Goal: Task Accomplishment & Management: Manage account settings

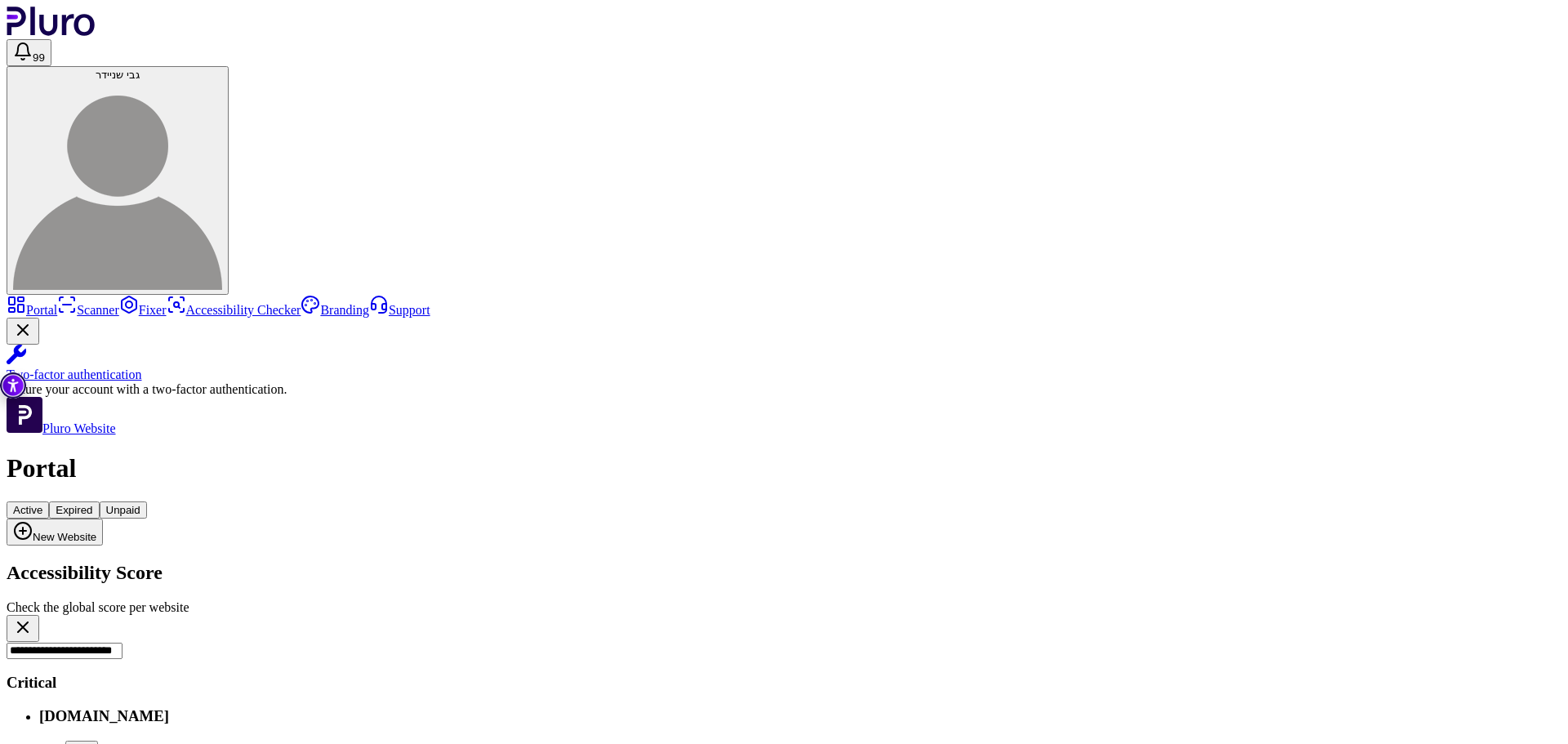
click at [840, 616] on div "**********" at bounding box center [783, 638] width 1555 height 44
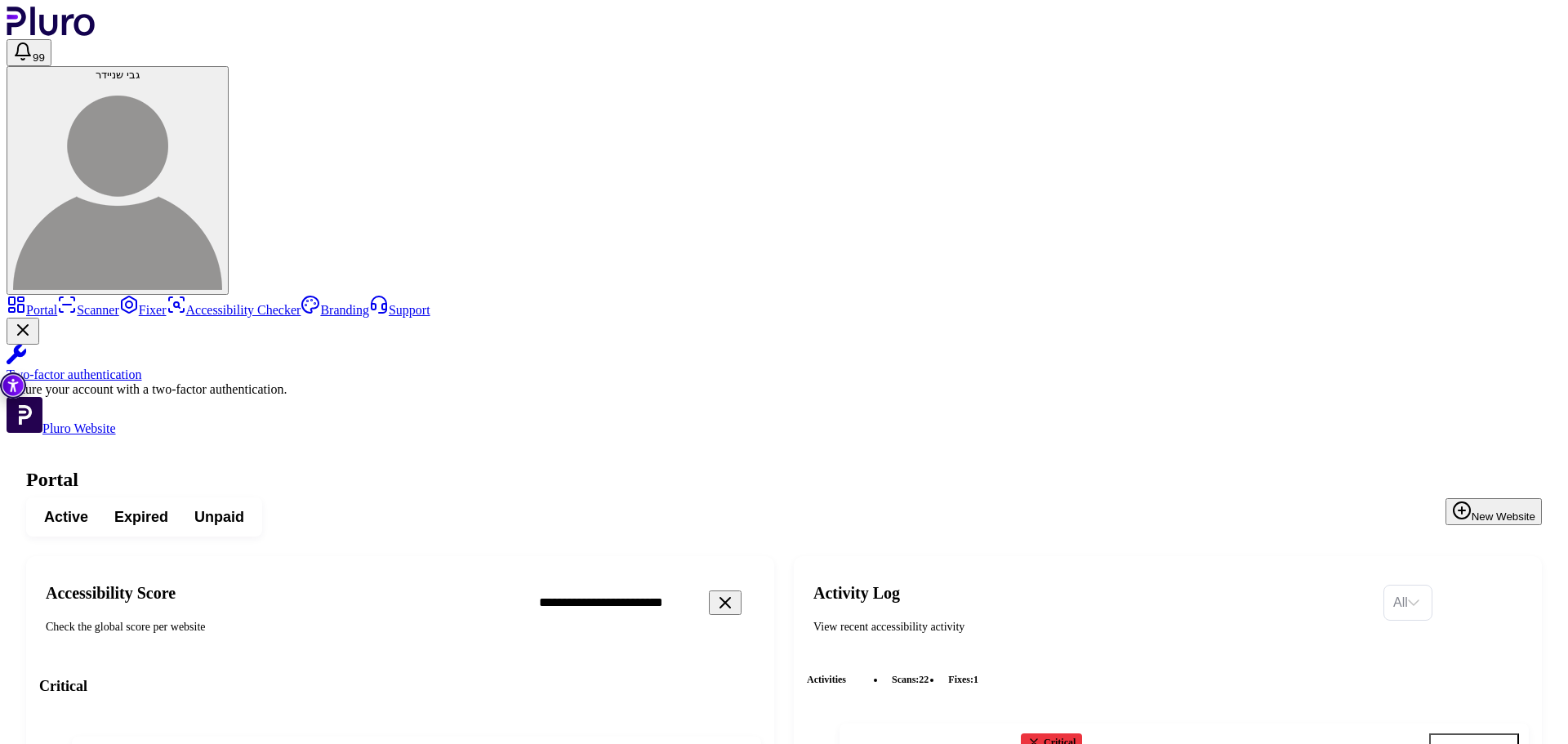
click at [735, 594] on icon "Clear search field" at bounding box center [725, 603] width 19 height 19
click at [168, 507] on span "Expired" at bounding box center [141, 517] width 54 height 19
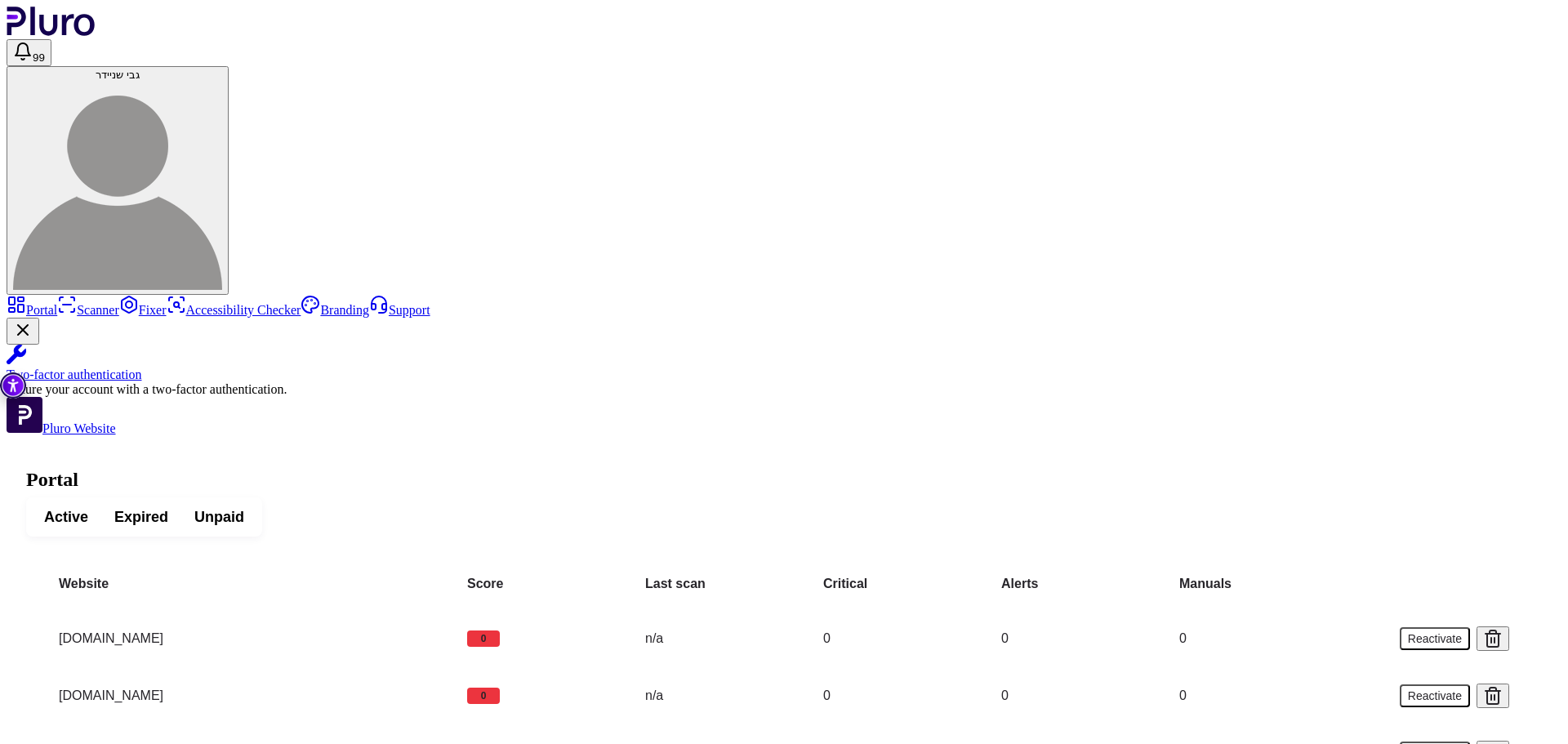
click at [597, 498] on div "Active Expired Unpaid" at bounding box center [784, 517] width 1516 height 40
click at [236, 498] on div "Active Expired Unpaid" at bounding box center [144, 517] width 236 height 40
drag, startPoint x: 265, startPoint y: 132, endPoint x: 311, endPoint y: 132, distance: 46.0
click at [88, 507] on span "Active" at bounding box center [66, 517] width 44 height 19
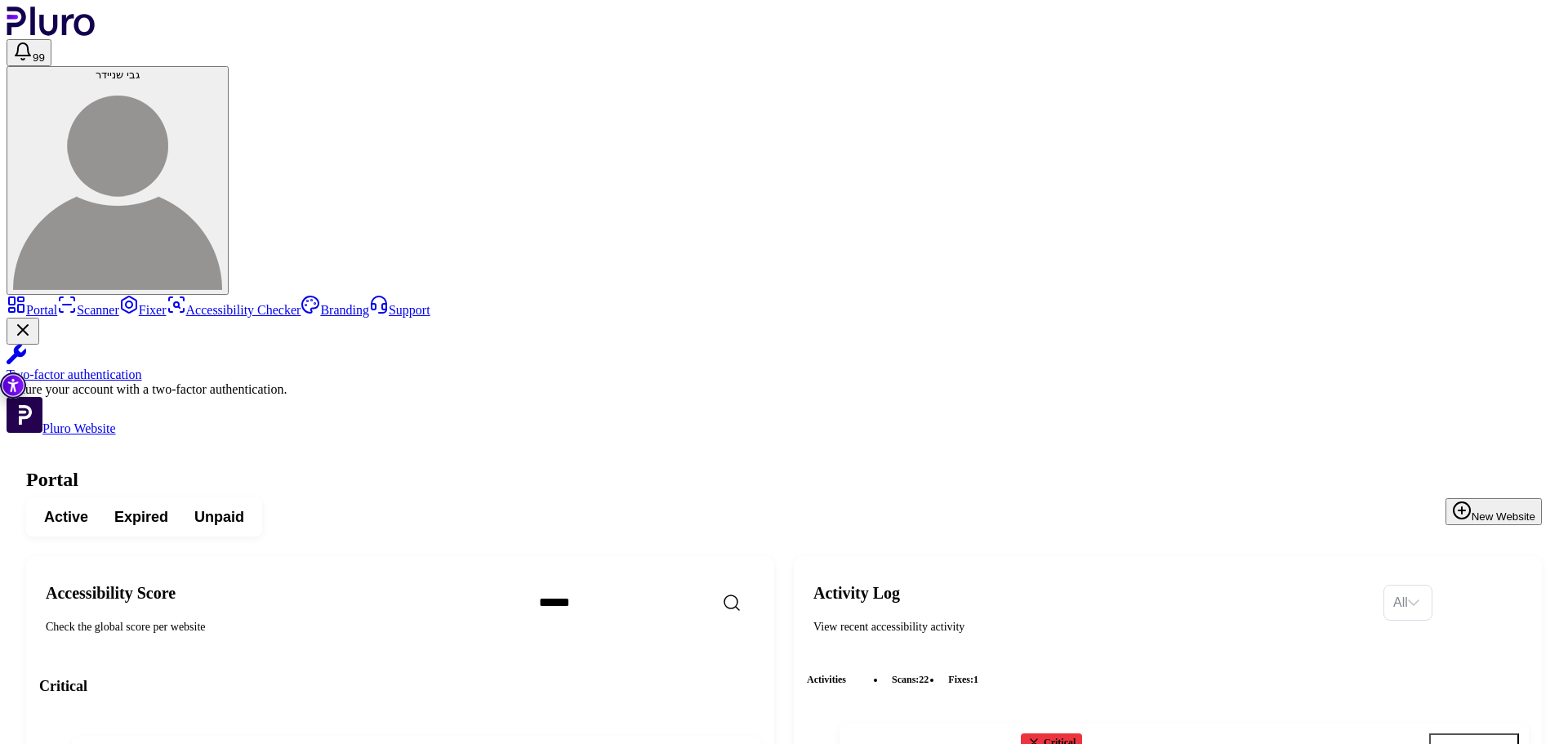
click at [674, 469] on h1 "Portal" at bounding box center [784, 479] width 1516 height 22
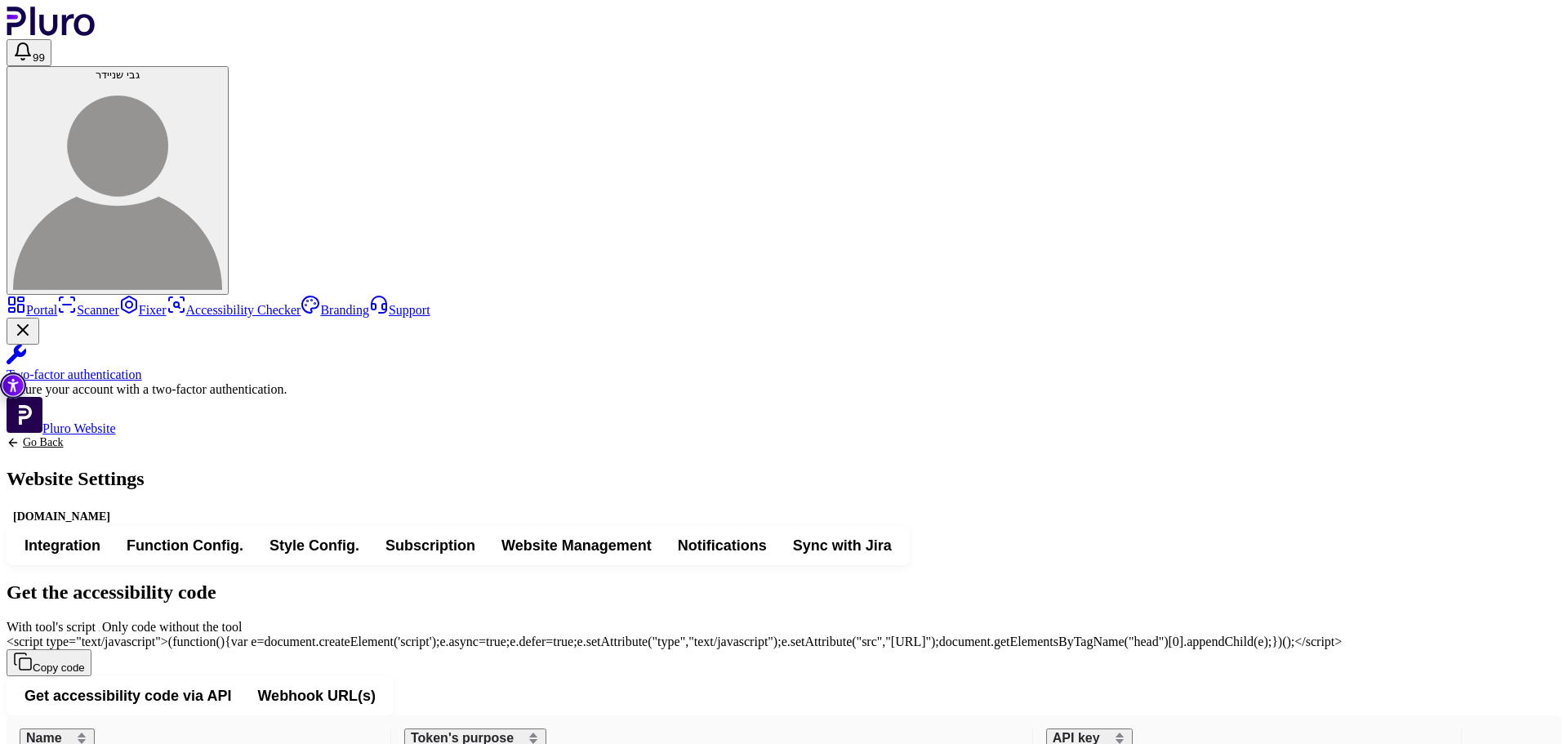
click at [475, 536] on span "Subscription" at bounding box center [431, 546] width 90 height 19
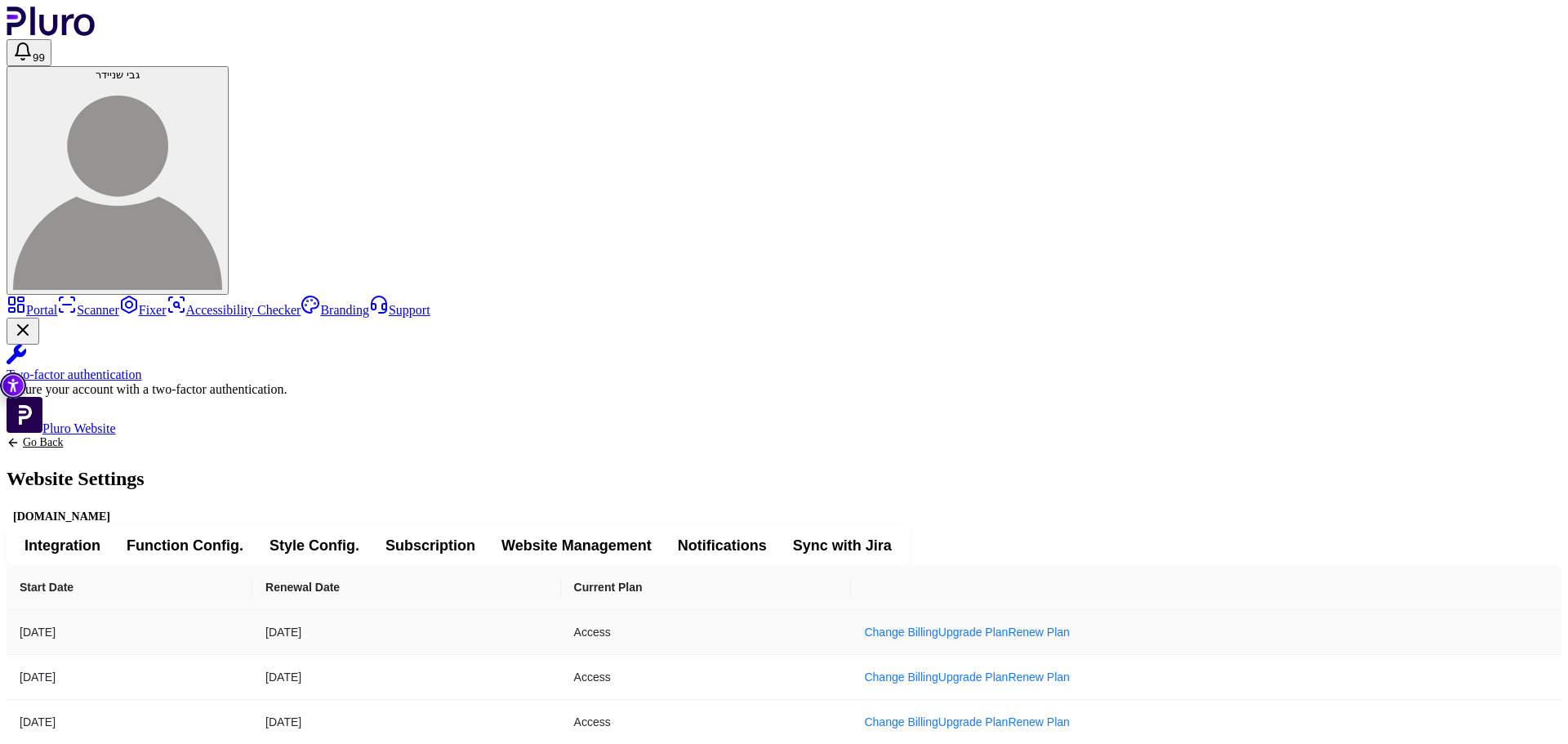
click at [560, 610] on td "14.08.2023" at bounding box center [406, 632] width 308 height 45
click at [560, 700] on td "11.08.2026" at bounding box center [406, 722] width 308 height 45
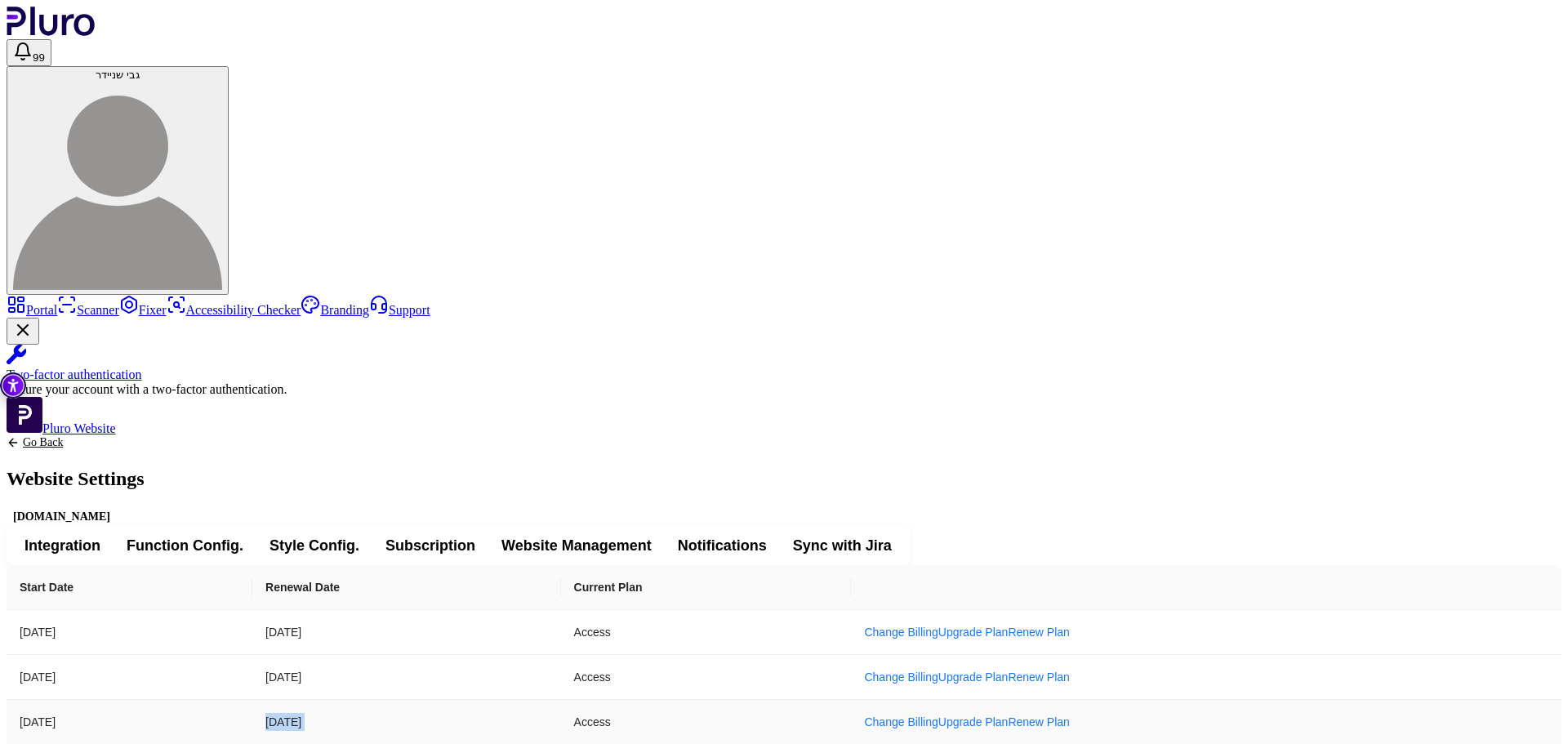
click at [560, 700] on td "11.08.2026" at bounding box center [406, 722] width 308 height 45
